Goal: Task Accomplishment & Management: Manage account settings

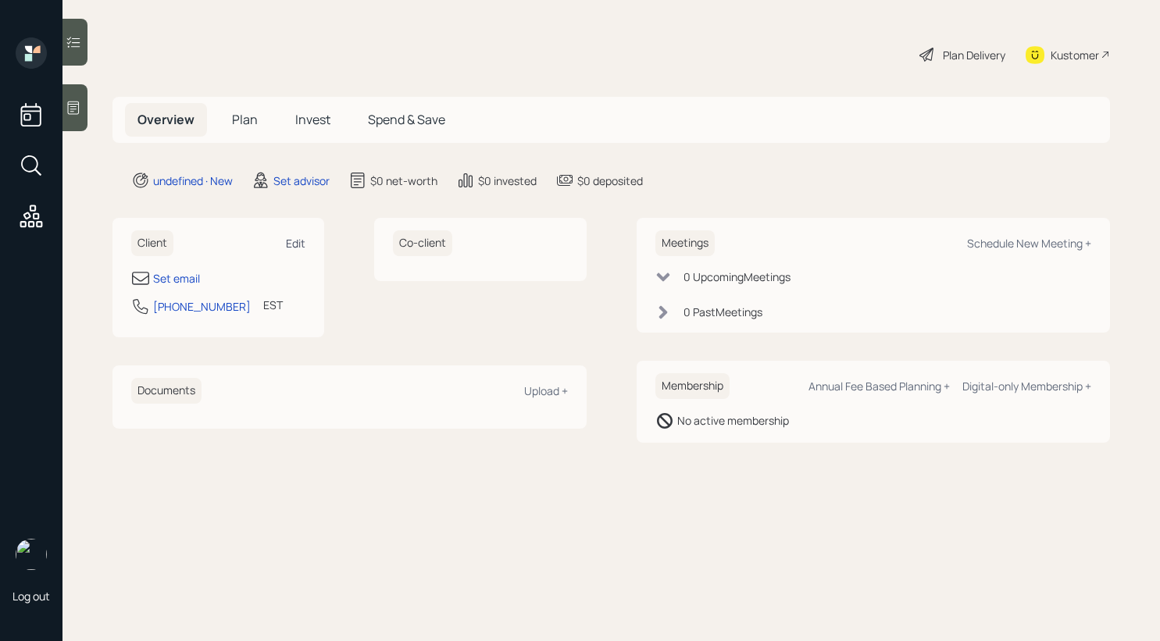
click at [292, 239] on div "Edit" at bounding box center [296, 243] width 20 height 15
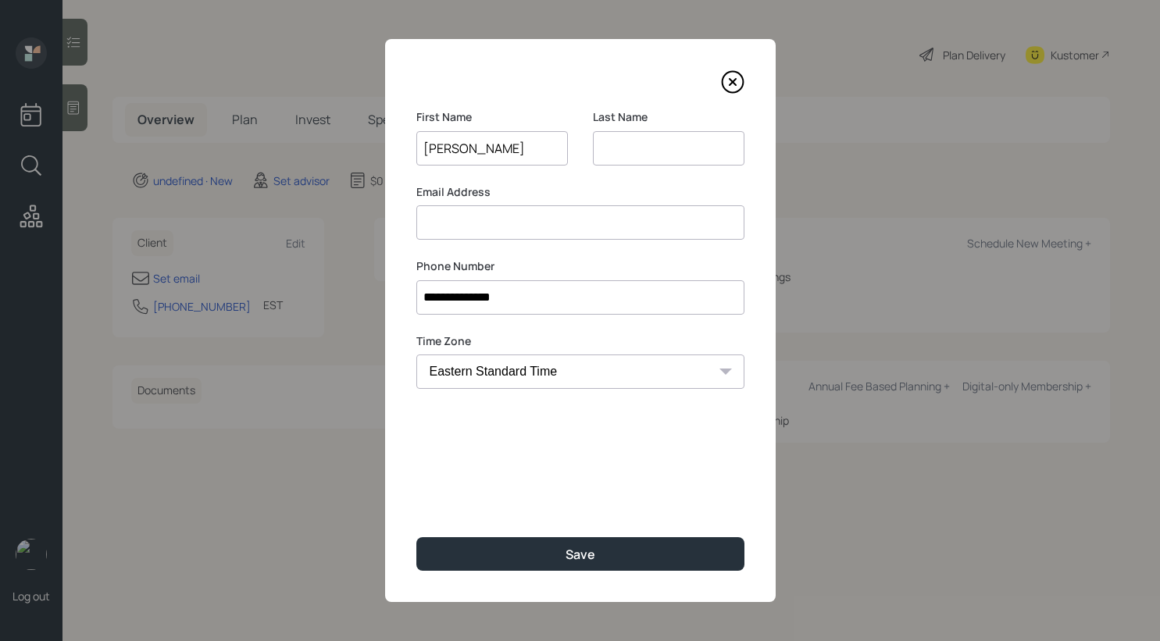
click at [484, 148] on input "[PERSON_NAME]" at bounding box center [492, 148] width 152 height 34
type input "[PERSON_NAME]"
click at [624, 156] on input at bounding box center [669, 148] width 152 height 34
paste input "[PERSON_NAME]"
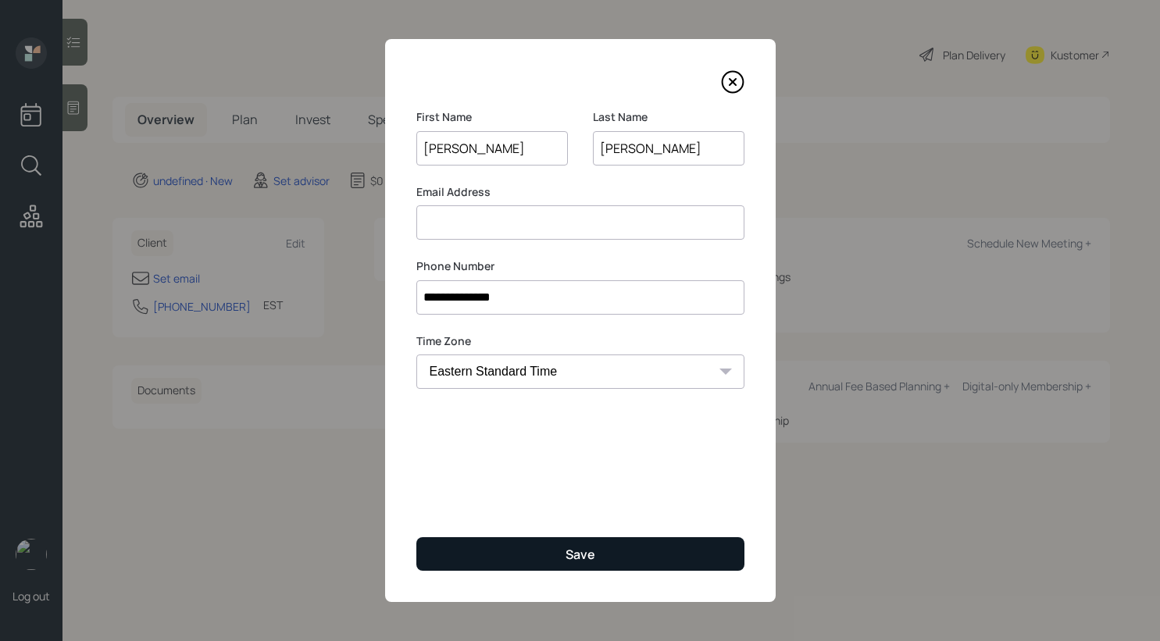
type input "[PERSON_NAME]"
click at [550, 558] on button "Save" at bounding box center [580, 555] width 328 height 34
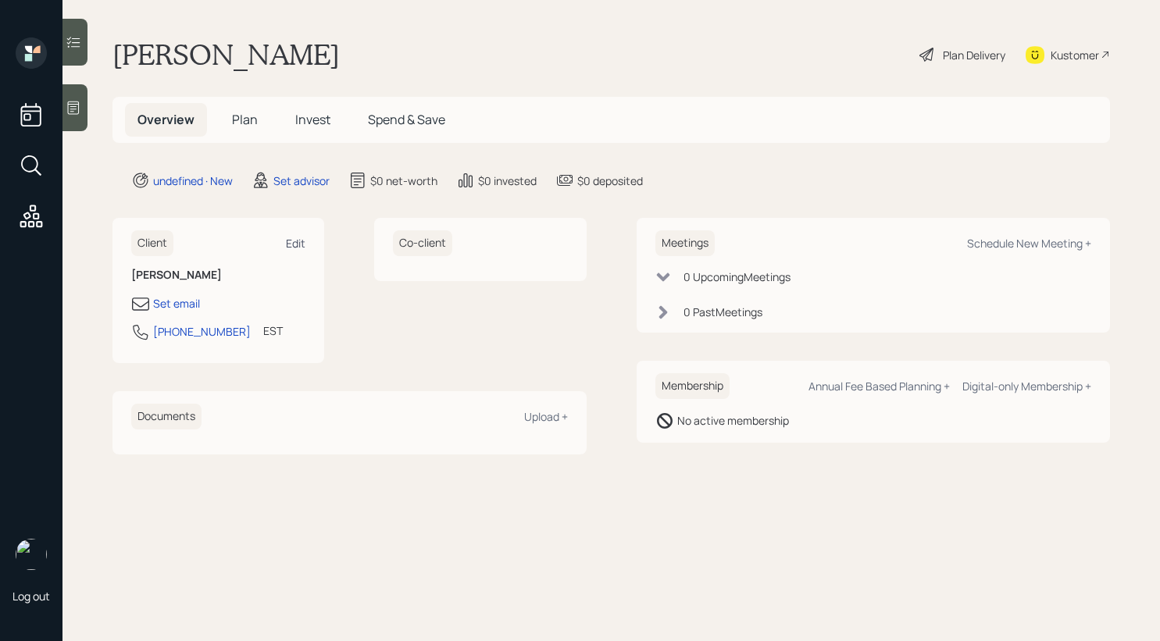
click at [288, 238] on div "Edit" at bounding box center [296, 243] width 20 height 15
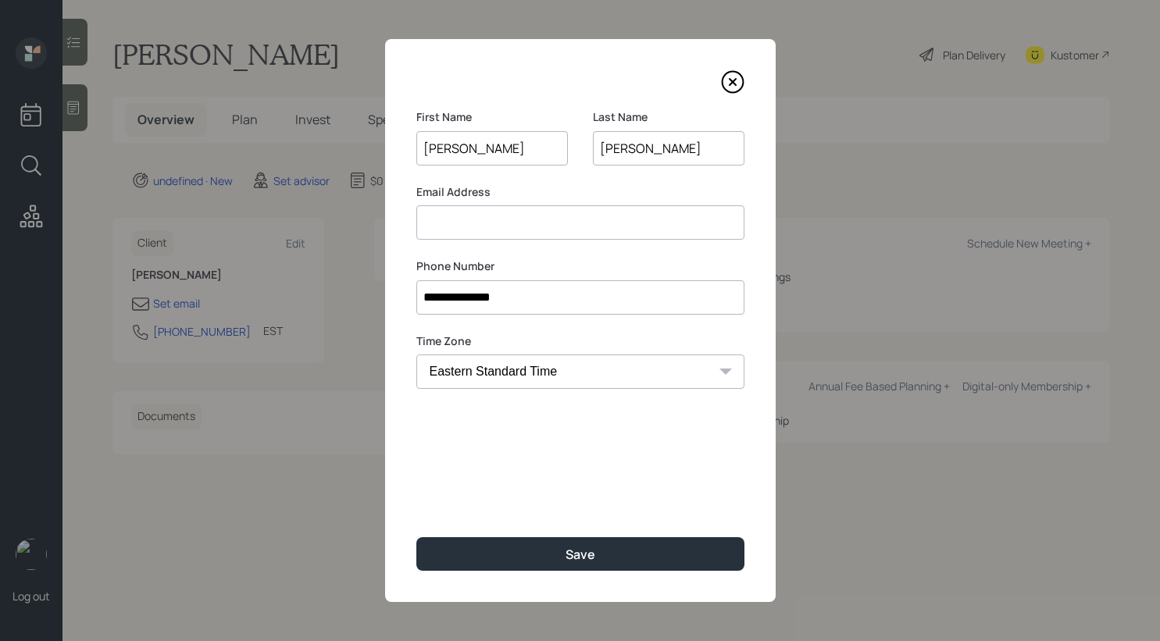
click at [574, 232] on input at bounding box center [580, 222] width 328 height 34
click at [480, 216] on input at bounding box center [580, 222] width 328 height 34
click at [466, 216] on input at bounding box center [580, 222] width 328 height 34
click at [482, 230] on input at bounding box center [580, 222] width 328 height 34
click at [470, 223] on input at bounding box center [580, 222] width 328 height 34
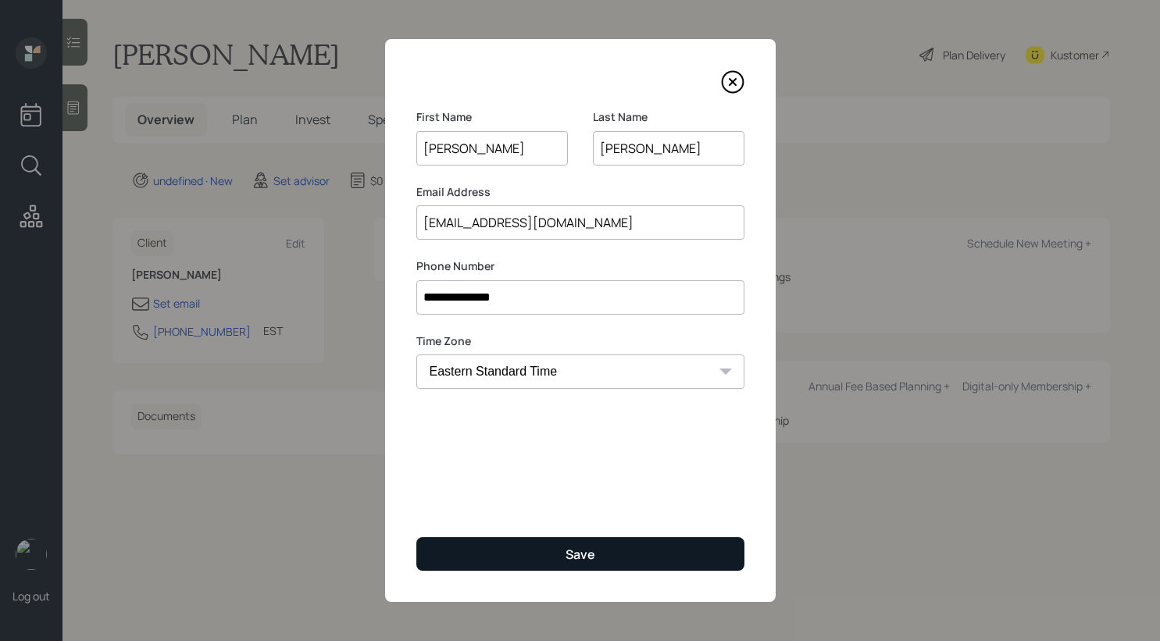
type input "[EMAIL_ADDRESS][DOMAIN_NAME]"
click at [509, 558] on button "Save" at bounding box center [580, 555] width 328 height 34
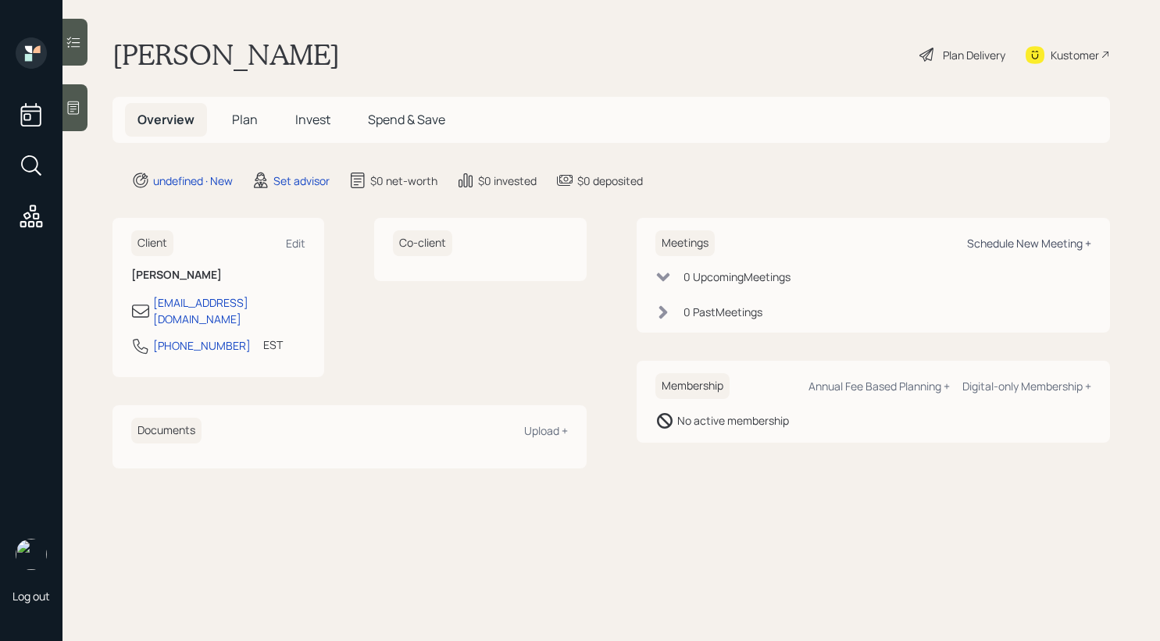
click at [1021, 250] on div "Schedule New Meeting +" at bounding box center [1029, 243] width 124 height 15
select select "round-[PERSON_NAME]"
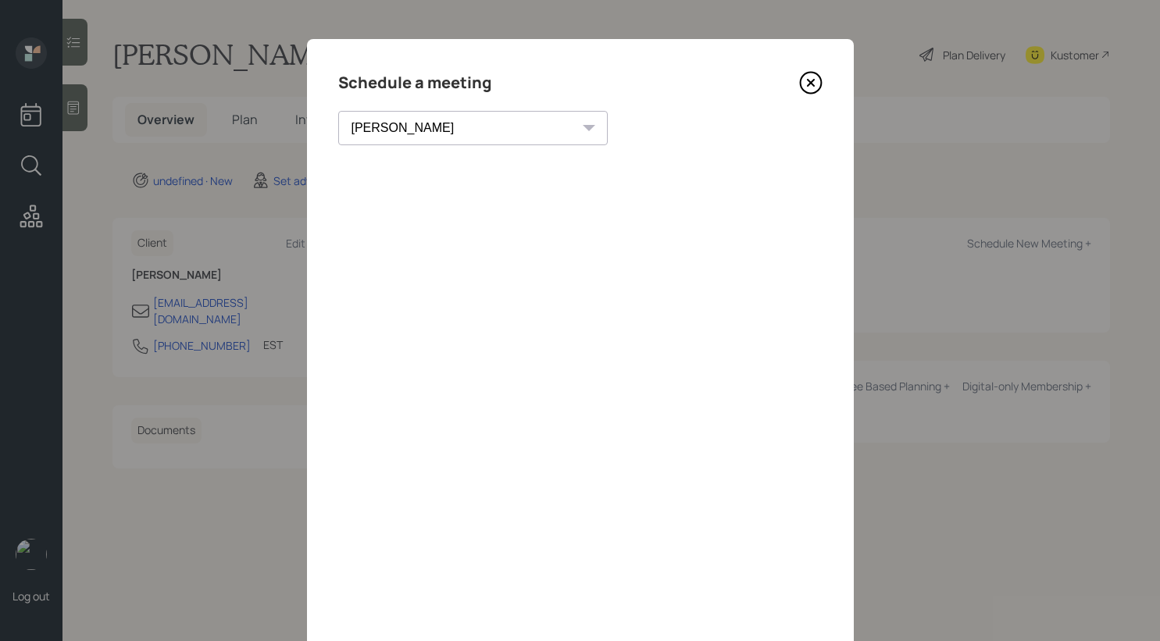
click at [813, 71] on icon at bounding box center [810, 82] width 23 height 23
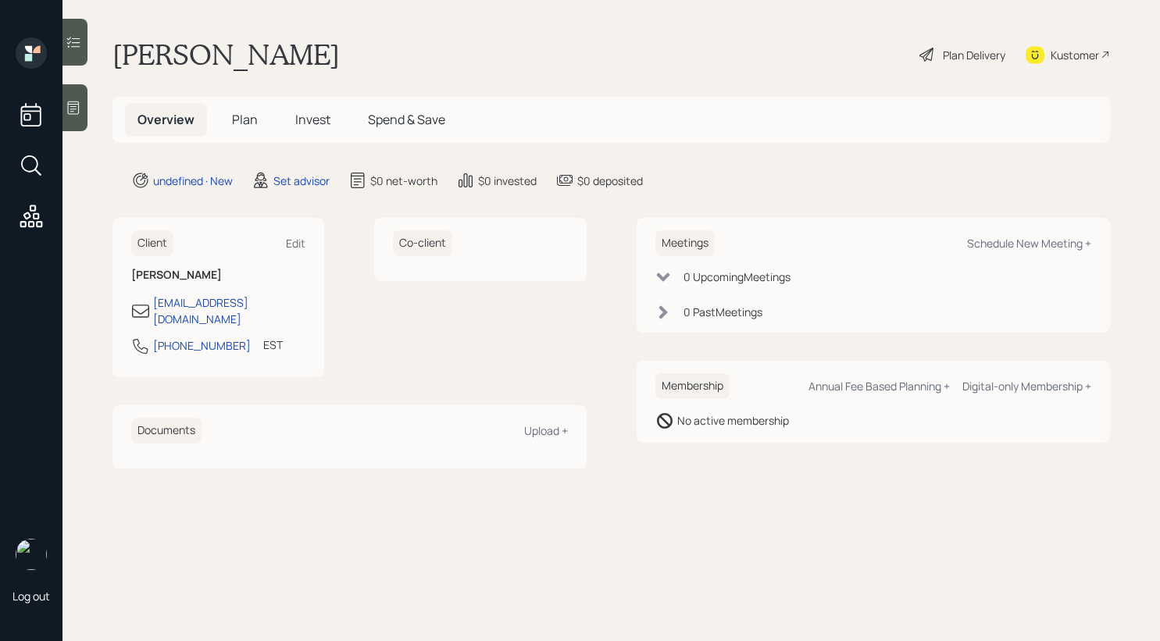
click at [66, 115] on div at bounding box center [75, 107] width 25 height 47
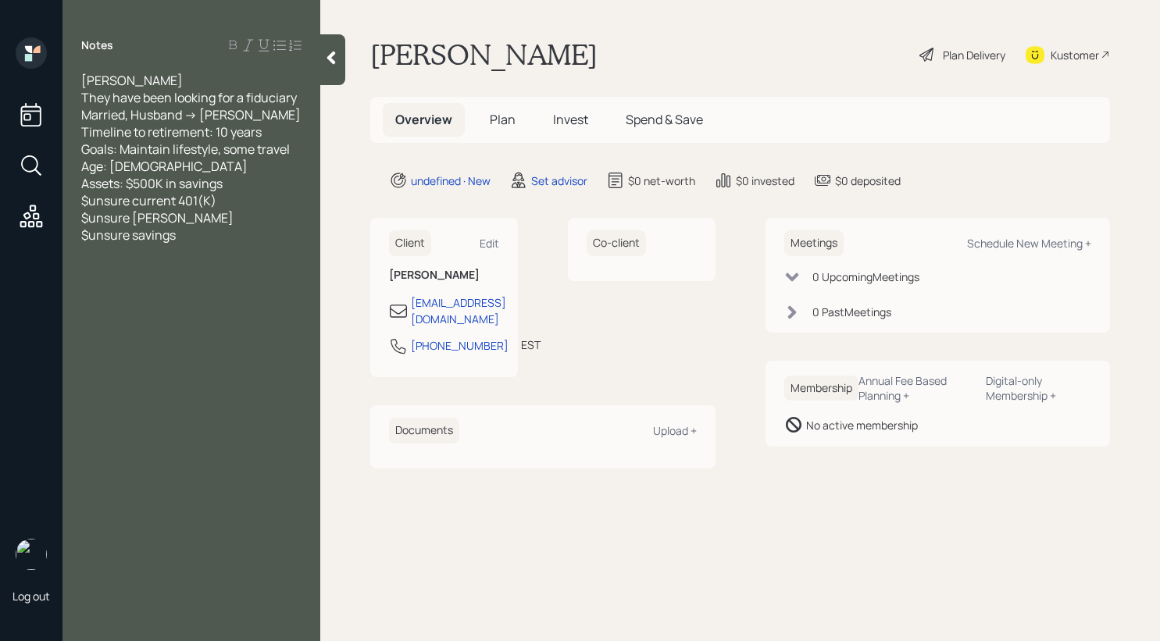
click at [337, 71] on div at bounding box center [332, 59] width 25 height 51
